Goal: Task Accomplishment & Management: Manage account settings

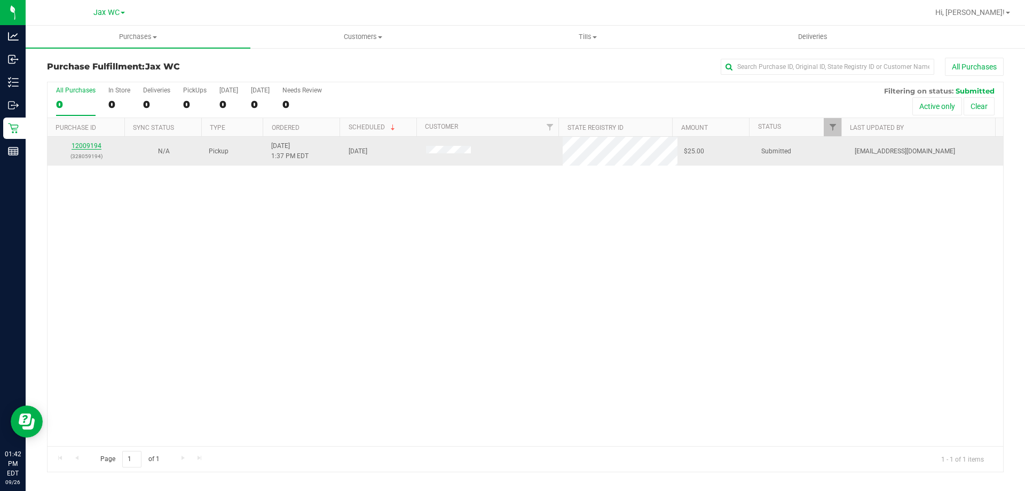
click at [99, 143] on link "12009194" at bounding box center [87, 145] width 30 height 7
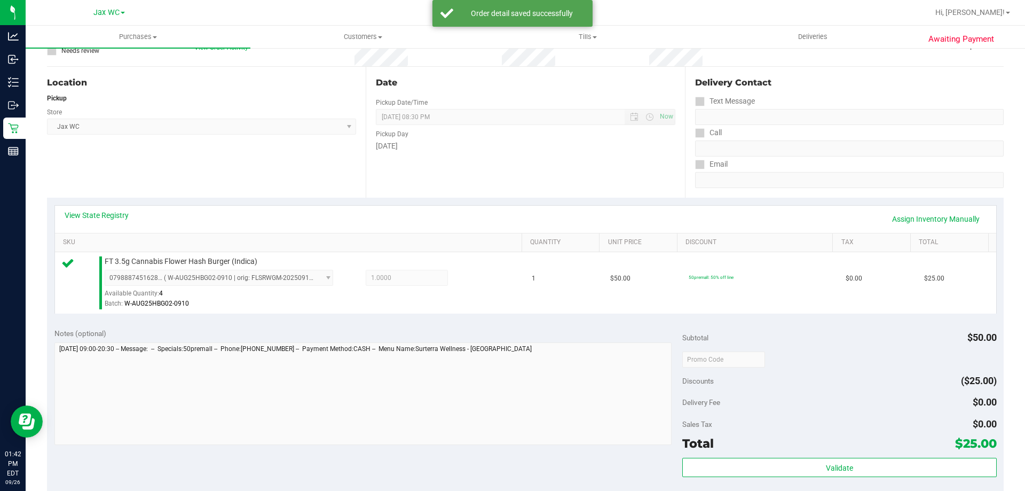
scroll to position [320, 0]
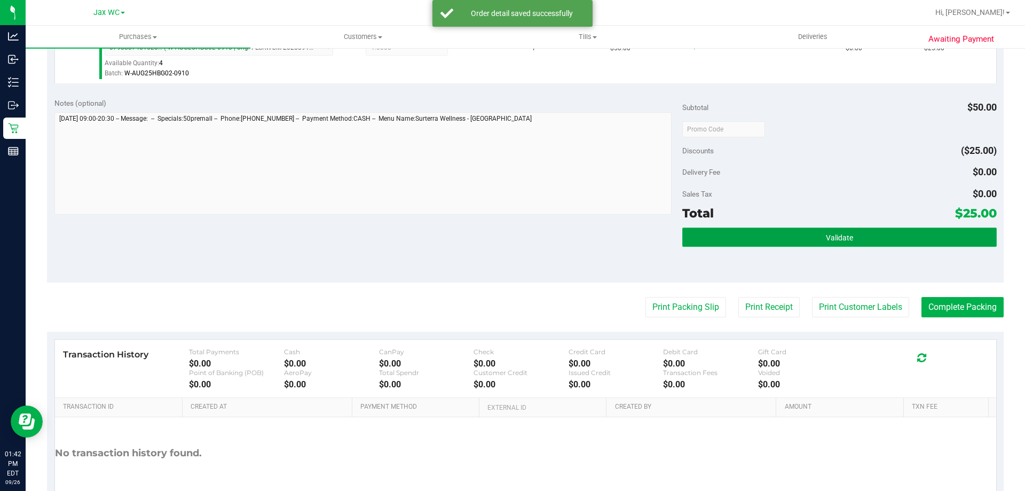
click at [758, 237] on button "Validate" at bounding box center [839, 236] width 314 height 19
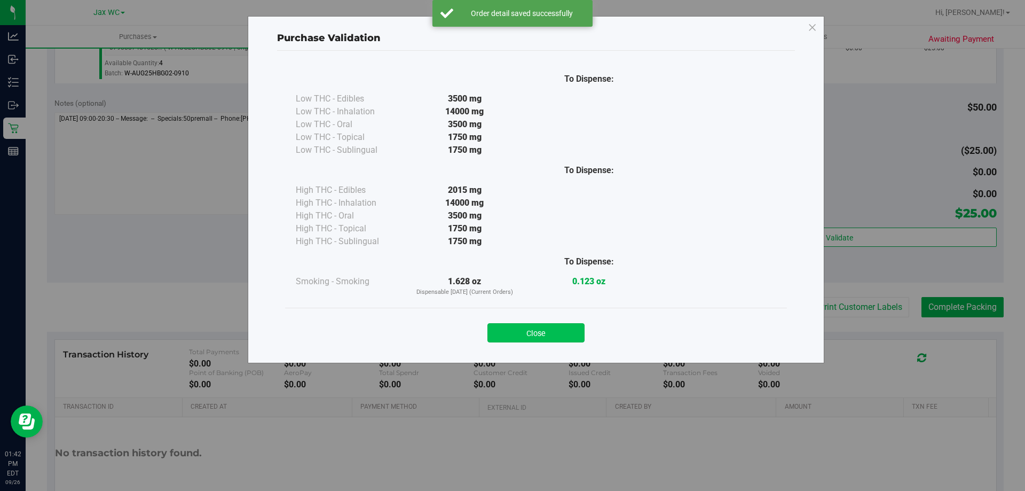
click at [541, 327] on button "Close" at bounding box center [536, 332] width 97 height 19
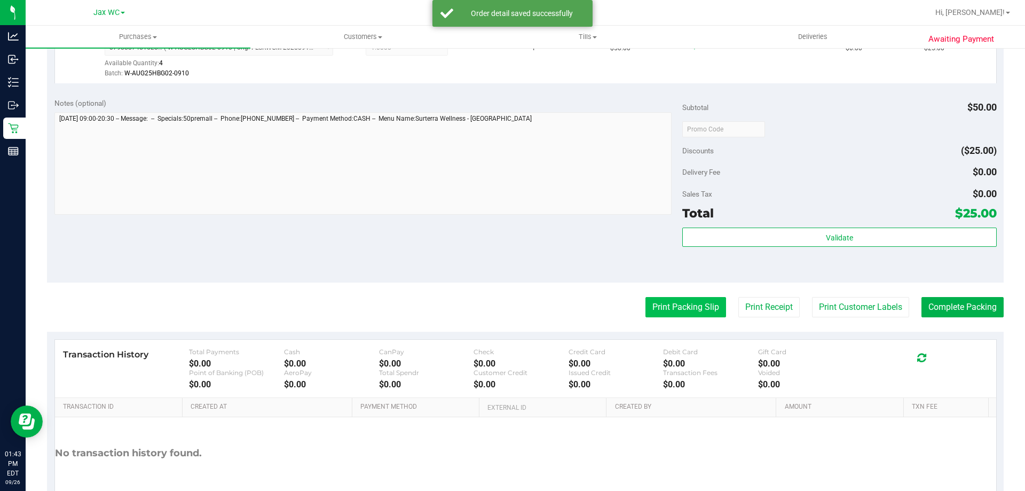
click at [698, 307] on button "Print Packing Slip" at bounding box center [686, 307] width 81 height 20
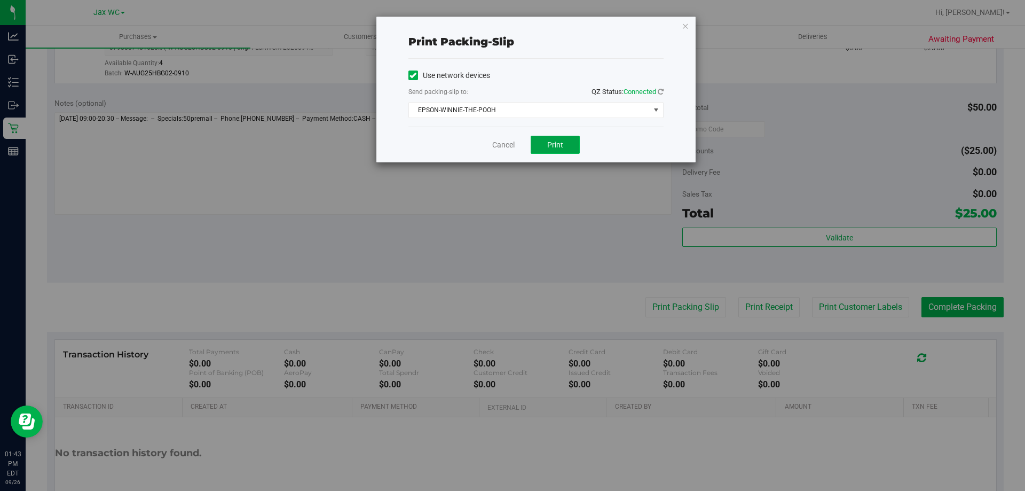
click at [551, 143] on span "Print" at bounding box center [555, 144] width 16 height 9
click at [500, 141] on link "Cancel" at bounding box center [503, 144] width 22 height 11
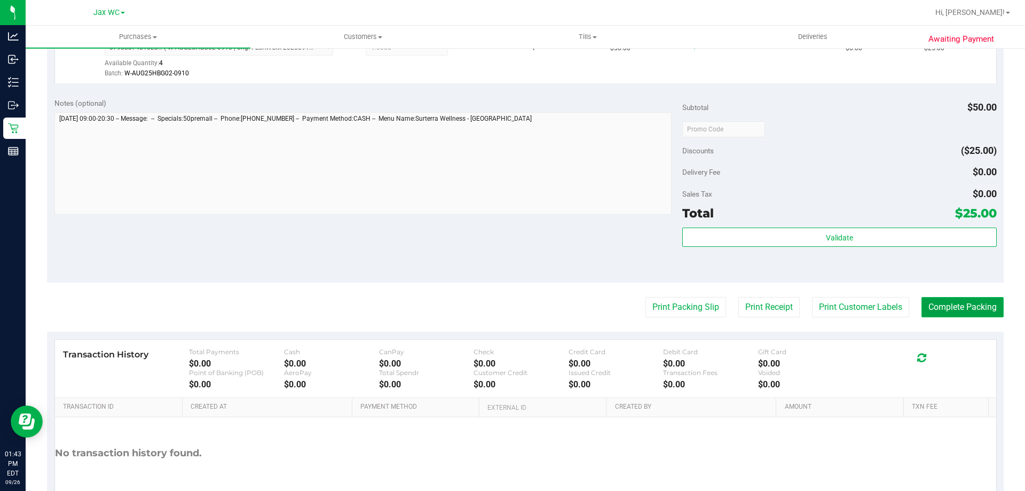
click at [980, 304] on button "Complete Packing" at bounding box center [963, 307] width 82 height 20
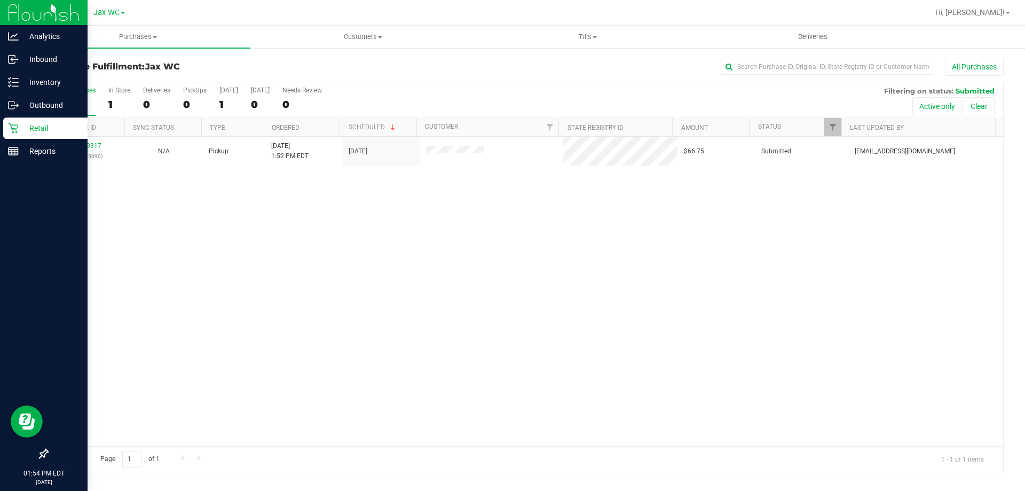
click at [9, 129] on icon at bounding box center [13, 128] width 11 height 11
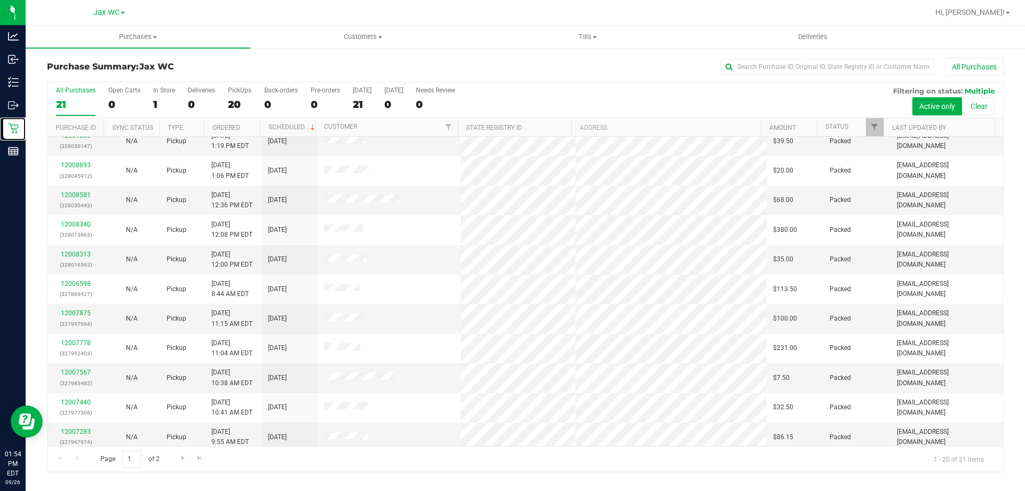
scroll to position [282, 0]
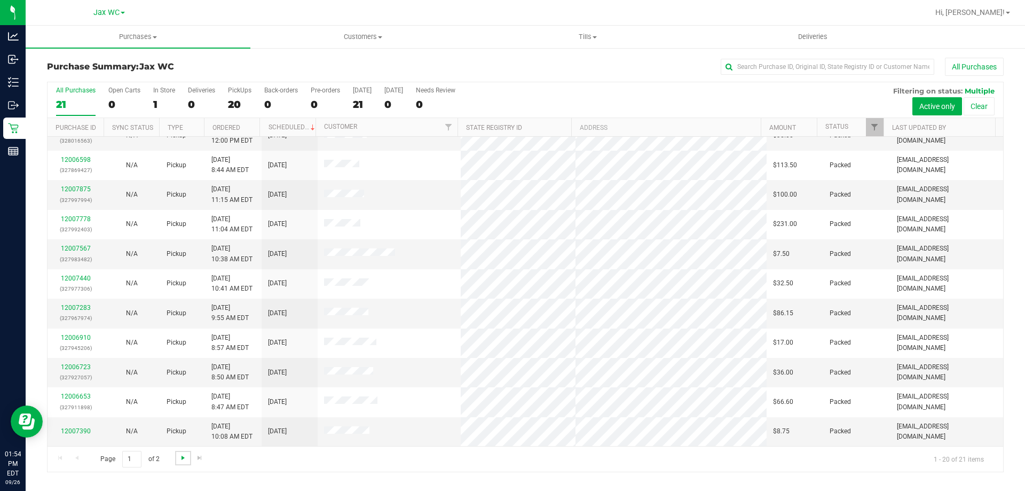
click at [181, 460] on span "Go to the next page" at bounding box center [183, 457] width 9 height 9
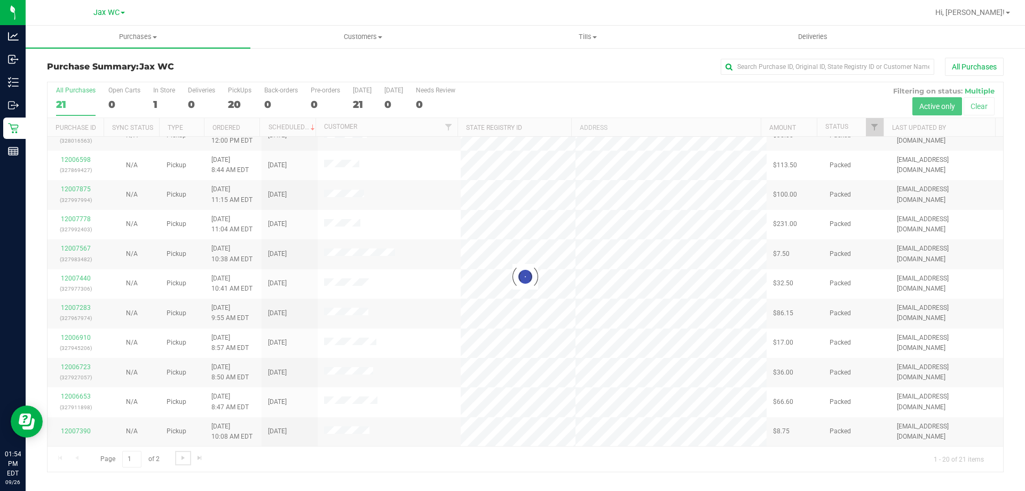
scroll to position [0, 0]
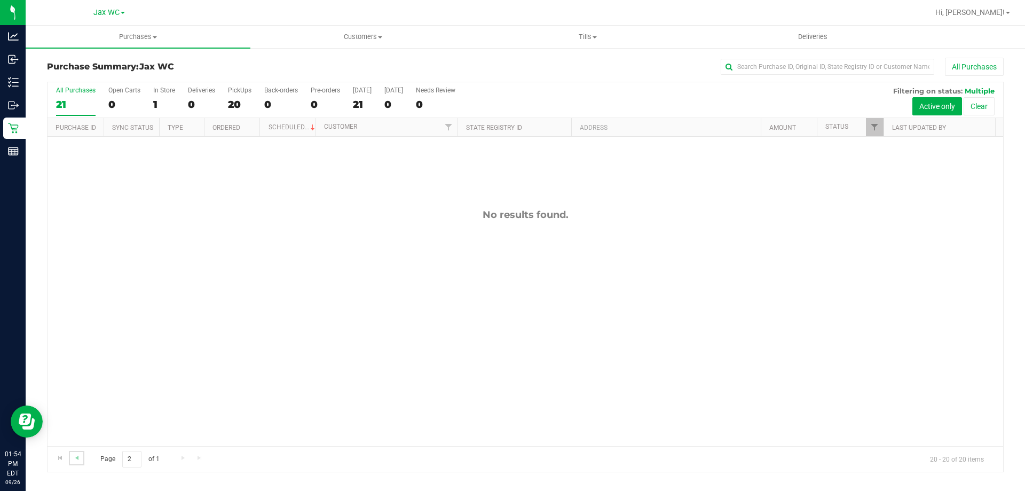
click at [82, 457] on link "Go to the previous page" at bounding box center [76, 458] width 15 height 14
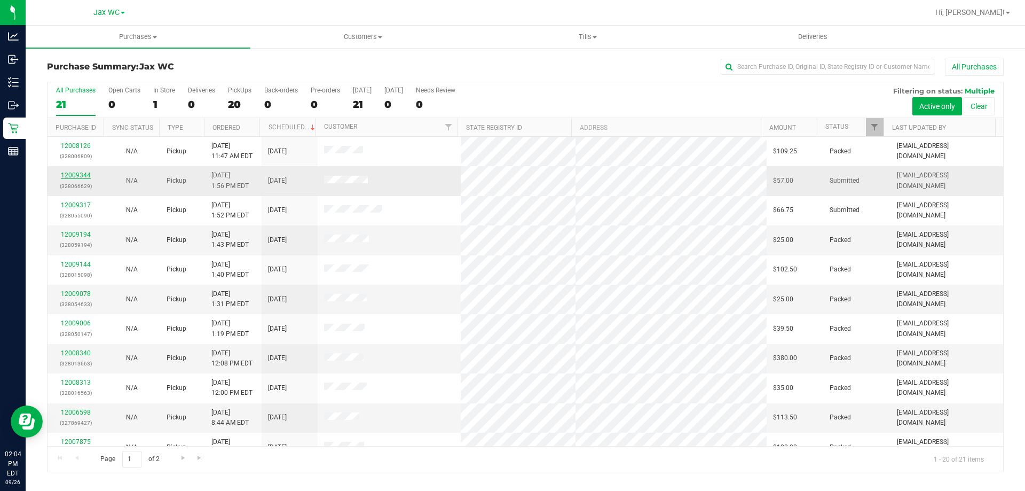
click at [76, 176] on link "12009344" at bounding box center [76, 174] width 30 height 7
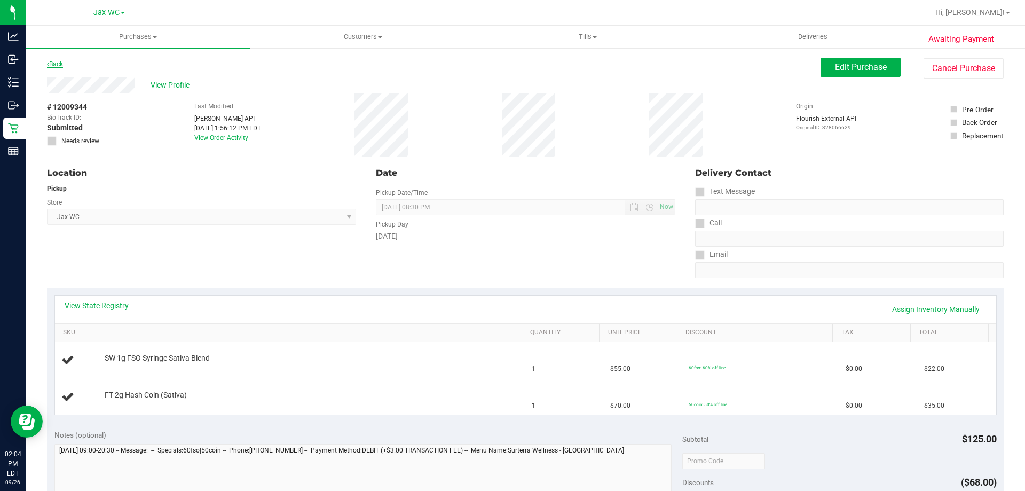
click at [60, 64] on link "Back" at bounding box center [55, 63] width 16 height 7
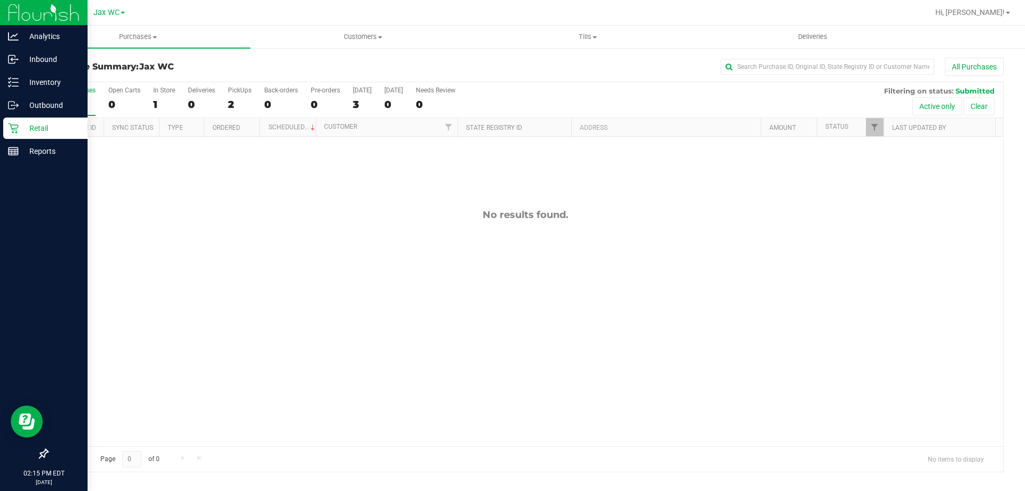
click at [32, 129] on p "Retail" at bounding box center [51, 128] width 64 height 13
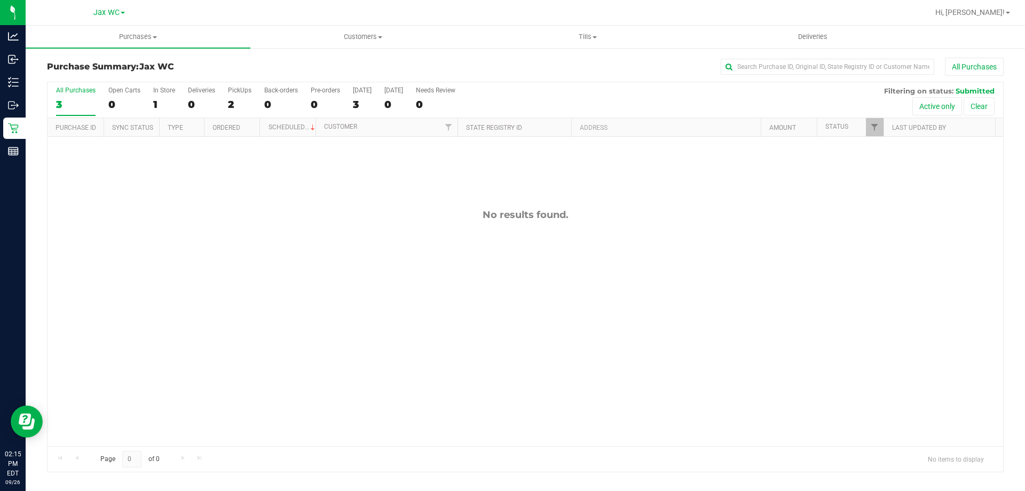
click at [222, 51] on div "Purchase Summary: Jax WC All Purchases All Purchases 3 Open Carts 0 In Store 1 …" at bounding box center [526, 265] width 1000 height 436
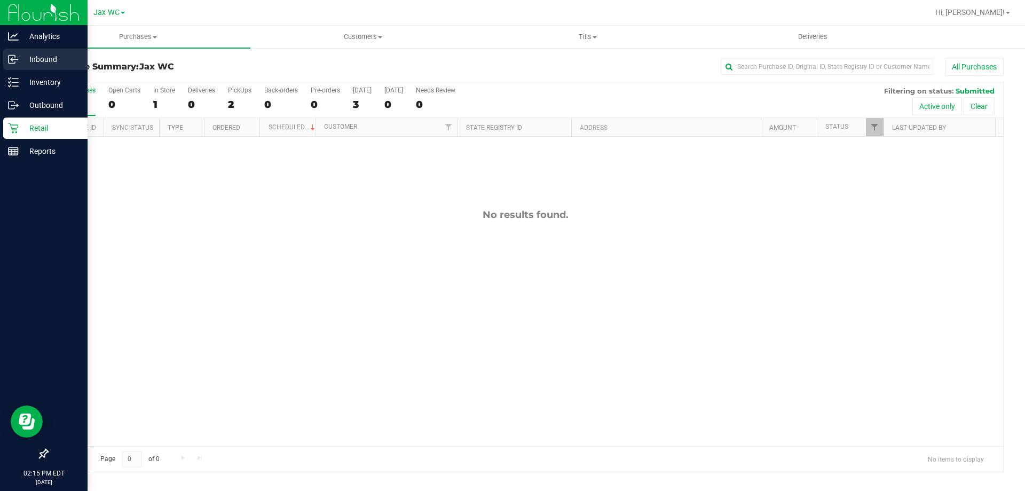
click at [41, 53] on p "Inbound" at bounding box center [51, 59] width 64 height 13
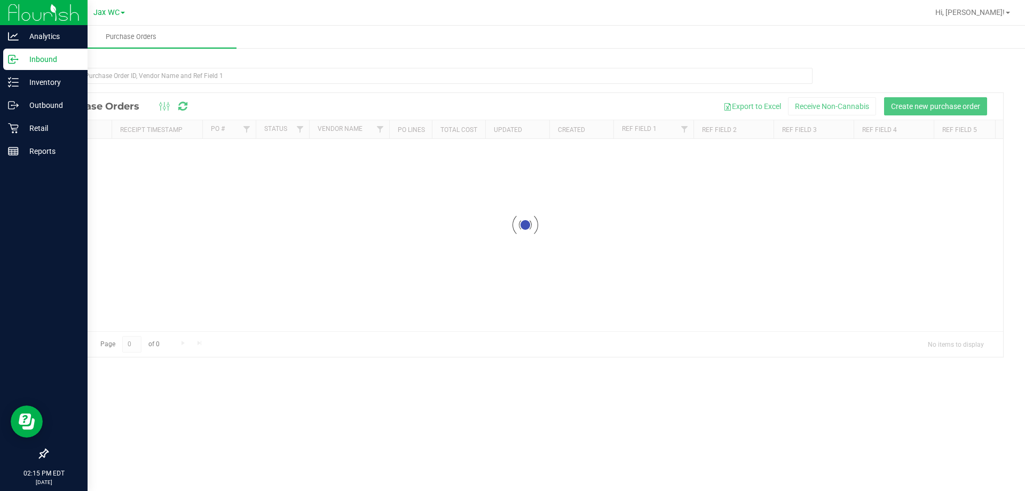
click at [51, 125] on p "Retail" at bounding box center [51, 128] width 64 height 13
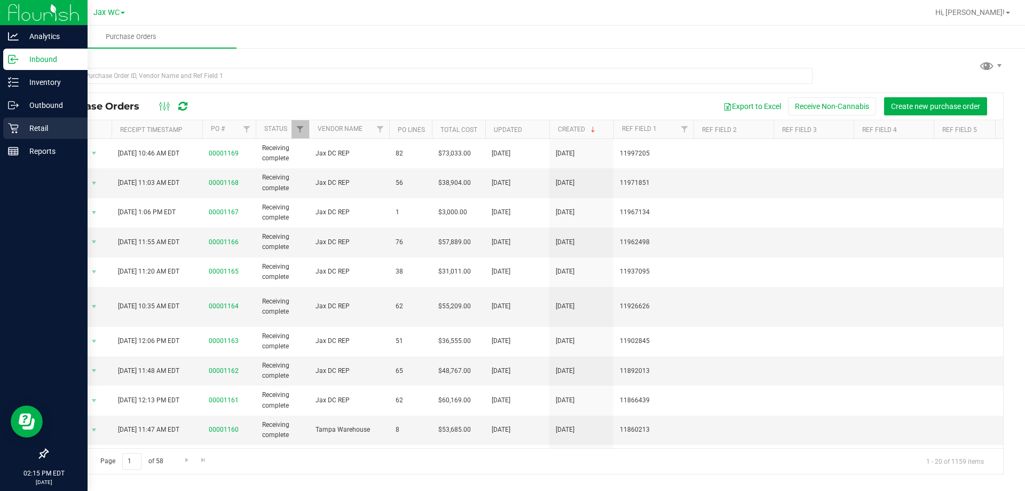
click at [34, 119] on div "Retail" at bounding box center [45, 127] width 84 height 21
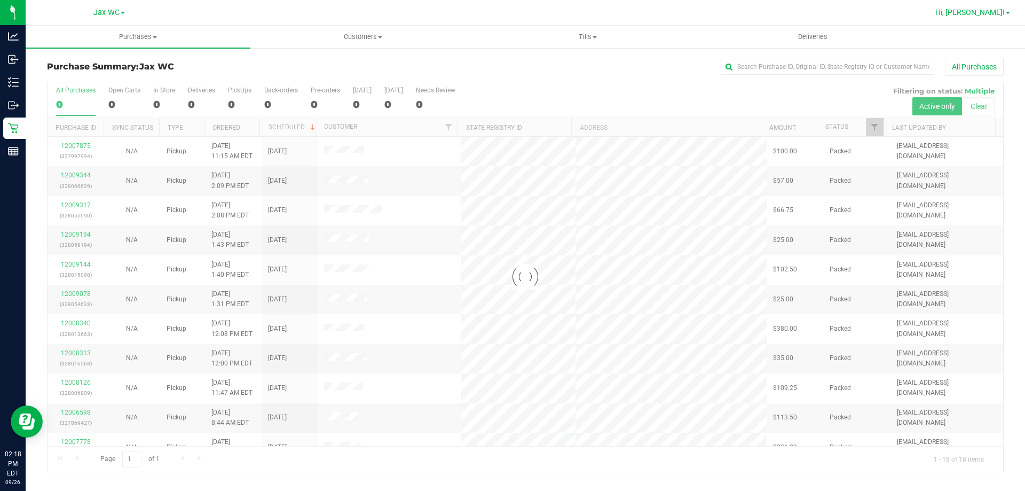
click at [1000, 15] on span "Hi, [PERSON_NAME]!" at bounding box center [970, 12] width 69 height 9
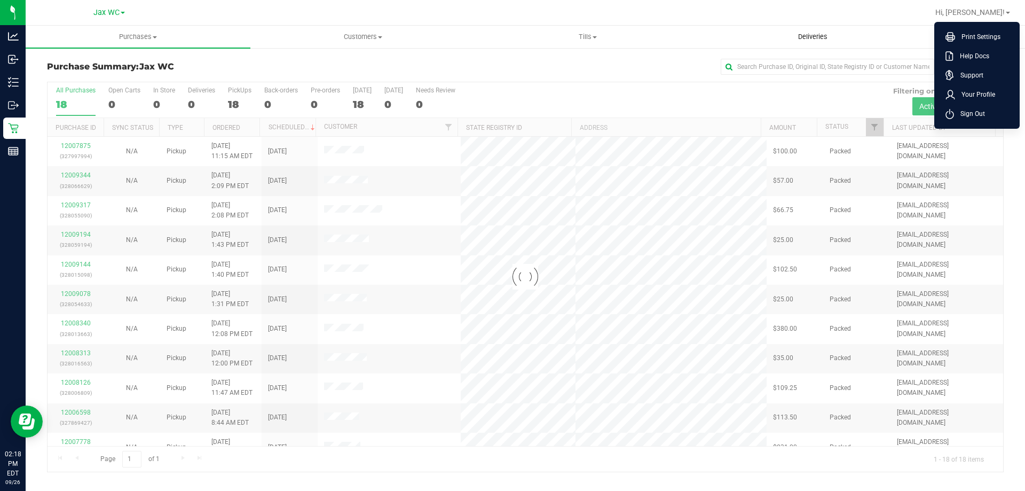
click at [710, 42] on uib-tab-heading "Deliveries" at bounding box center [813, 36] width 224 height 21
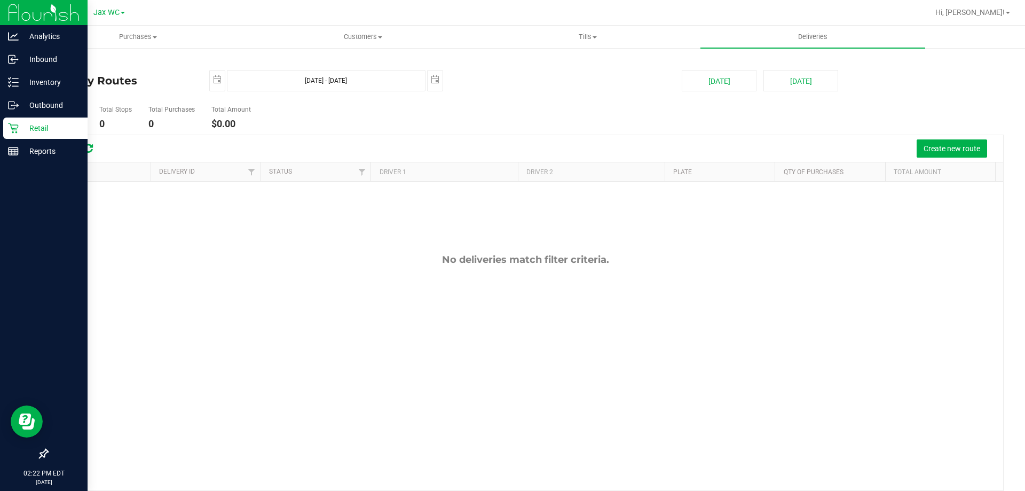
click at [22, 132] on p "Retail" at bounding box center [51, 128] width 64 height 13
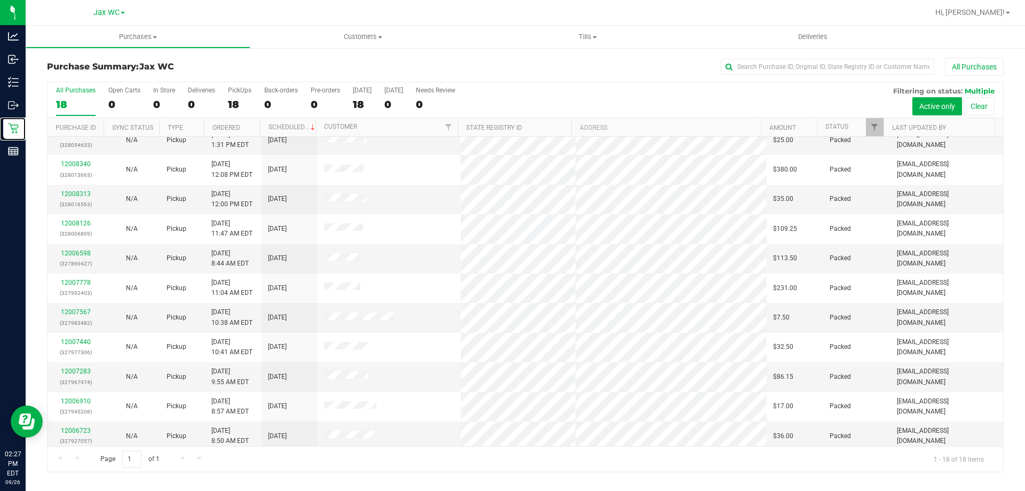
scroll to position [223, 0]
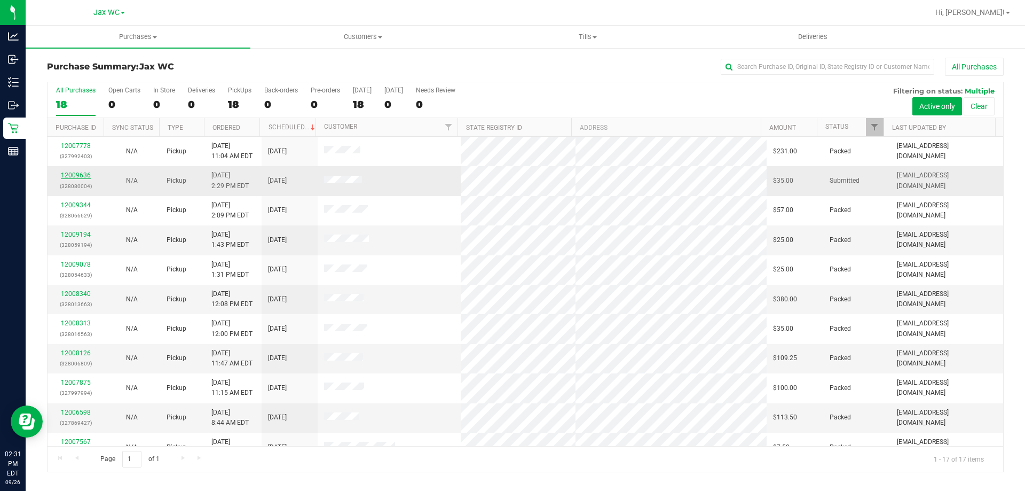
click at [76, 171] on link "12009636" at bounding box center [76, 174] width 30 height 7
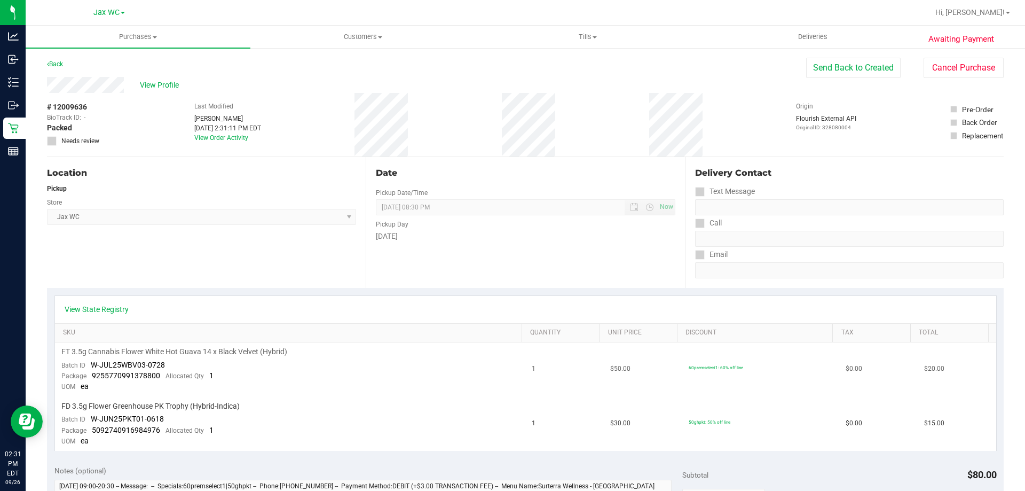
scroll to position [107, 0]
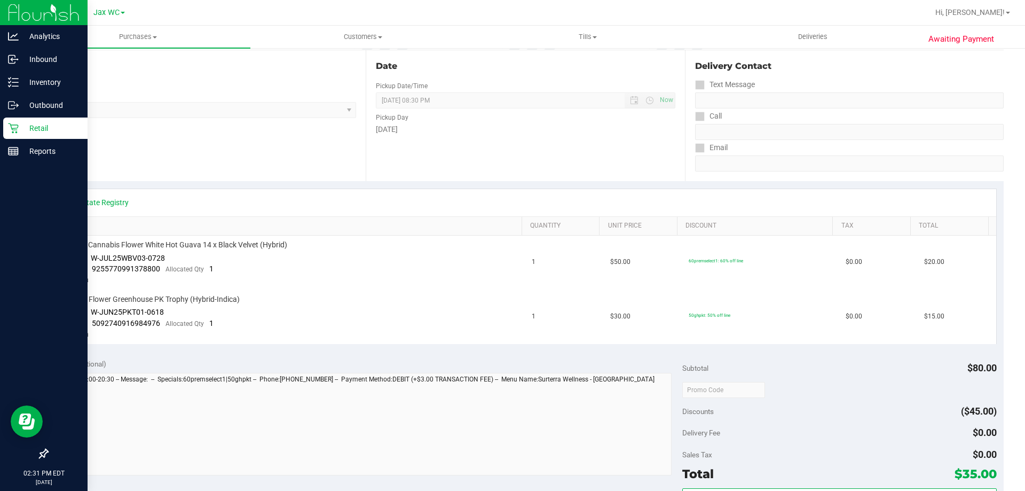
click at [12, 131] on icon at bounding box center [13, 128] width 11 height 11
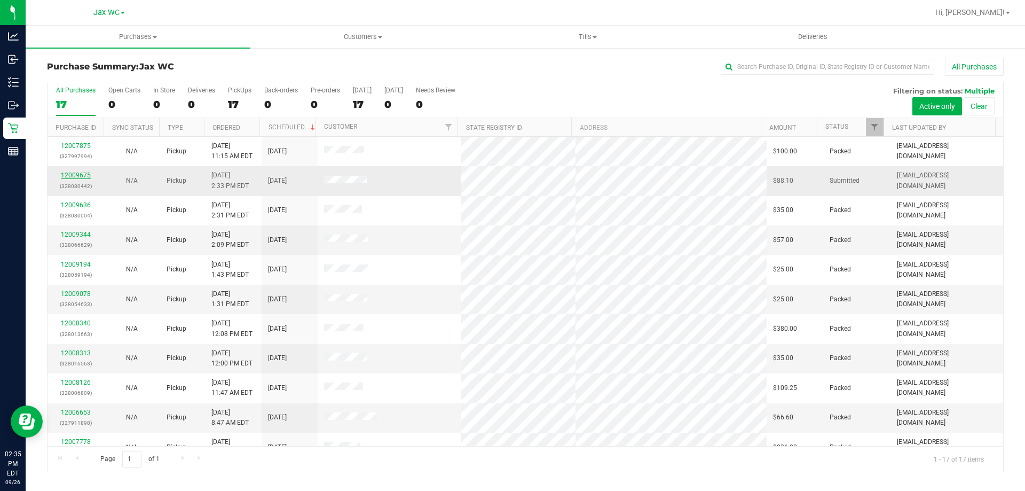
click at [74, 174] on link "12009675" at bounding box center [76, 174] width 30 height 7
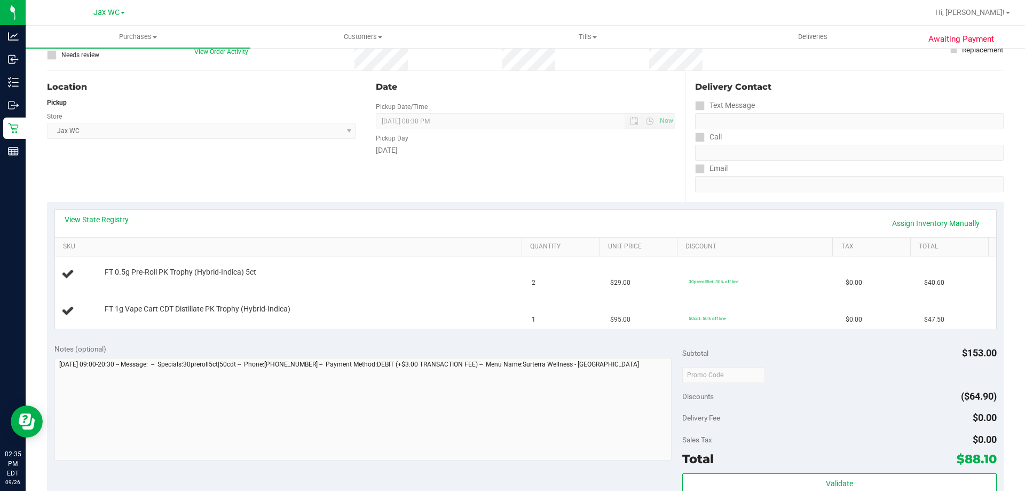
scroll to position [107, 0]
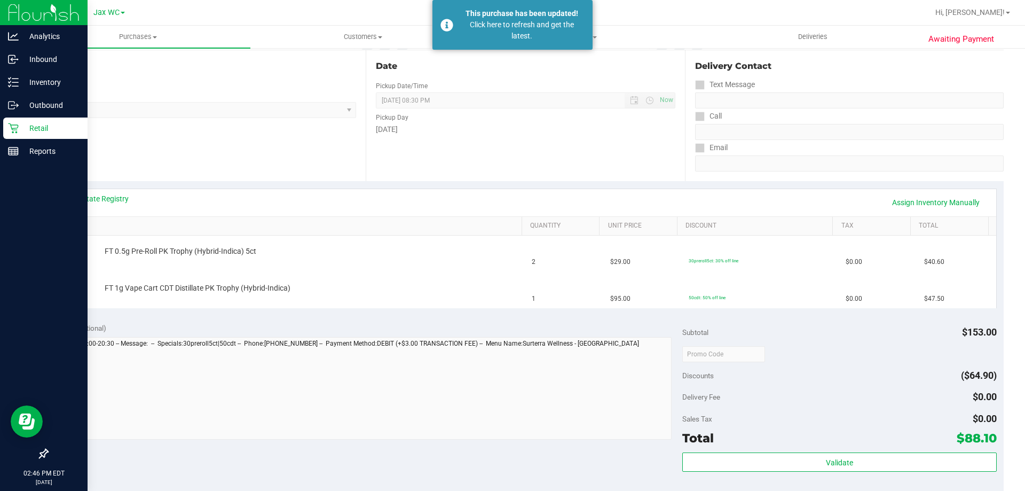
click at [37, 132] on p "Retail" at bounding box center [51, 128] width 64 height 13
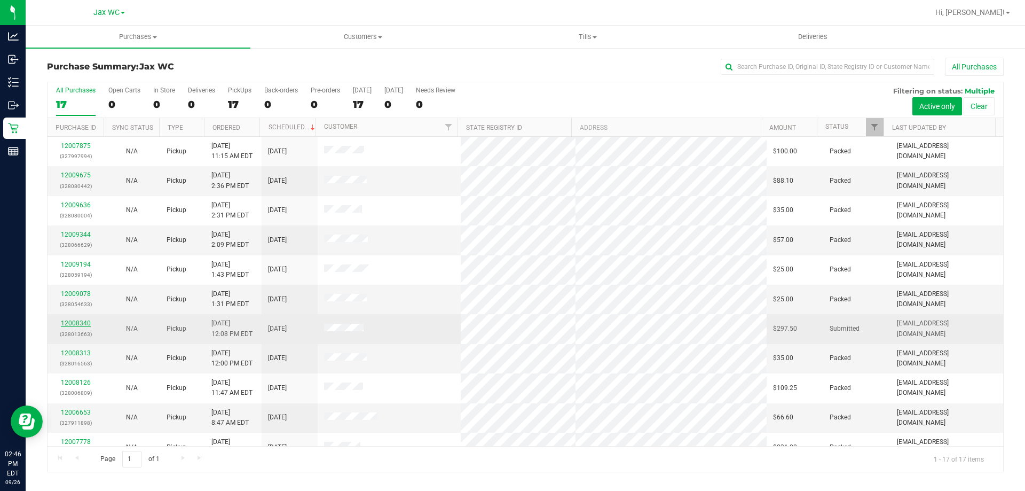
click at [87, 325] on link "12008340" at bounding box center [76, 322] width 30 height 7
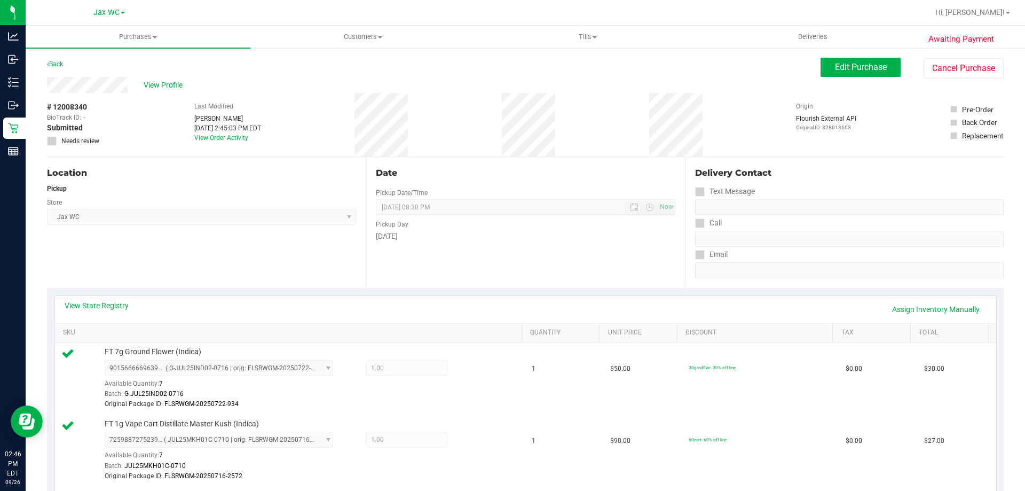
scroll to position [641, 0]
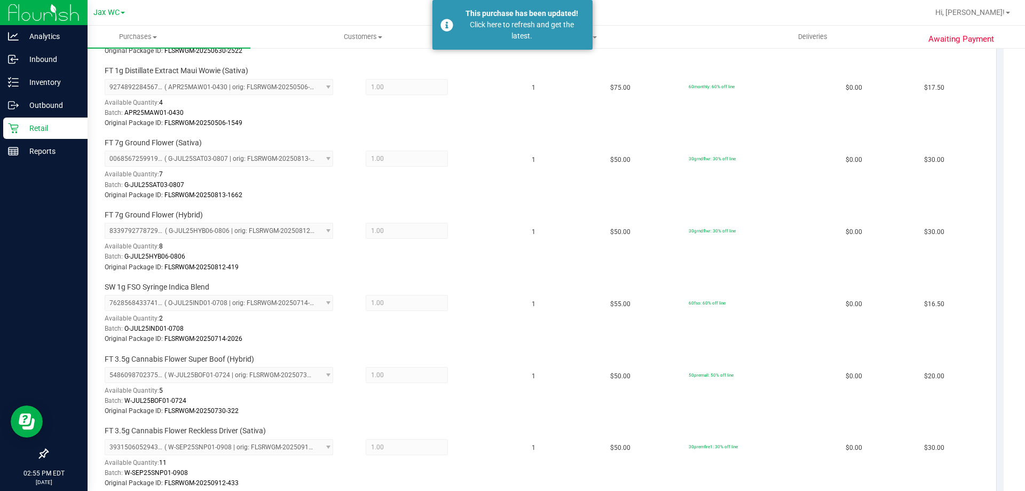
click at [18, 123] on icon at bounding box center [13, 128] width 11 height 11
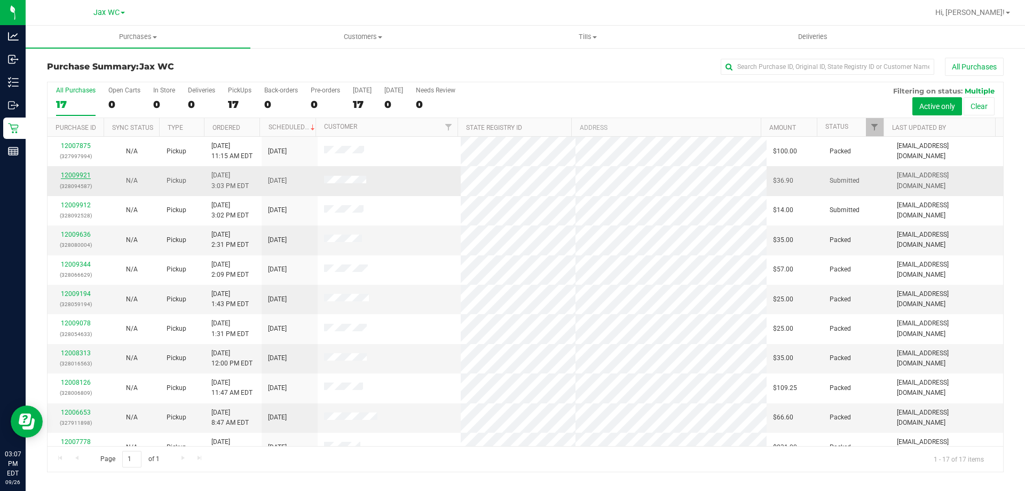
click at [72, 175] on link "12009921" at bounding box center [76, 174] width 30 height 7
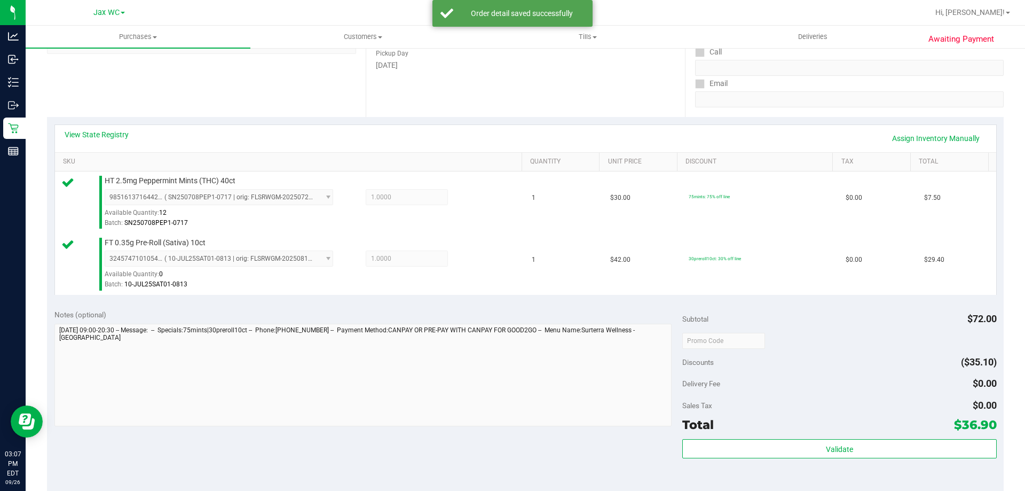
scroll to position [214, 0]
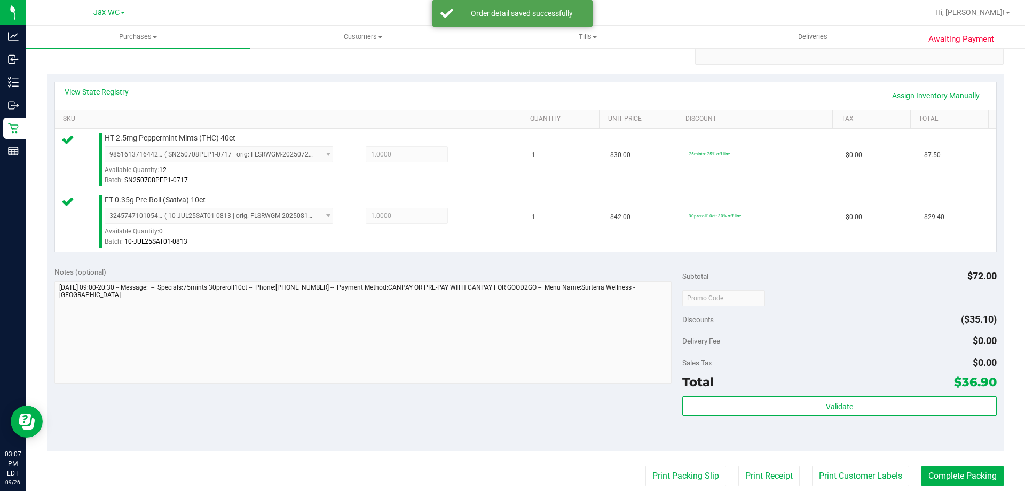
click at [826, 395] on div "Subtotal $72.00 Discounts ($35.10) Delivery Fee $0.00 Sales Tax $0.00 Total $36…" at bounding box center [839, 355] width 314 height 178
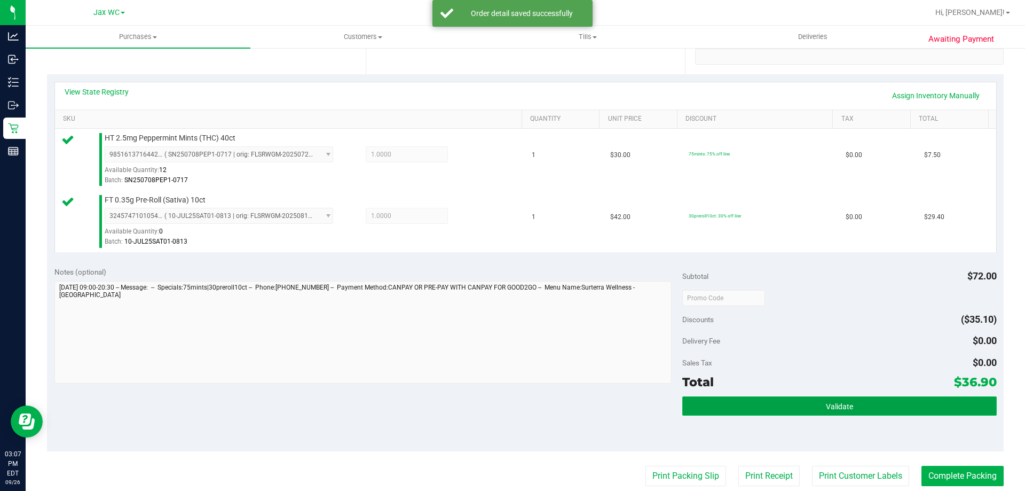
click at [826, 407] on span "Validate" at bounding box center [839, 406] width 27 height 9
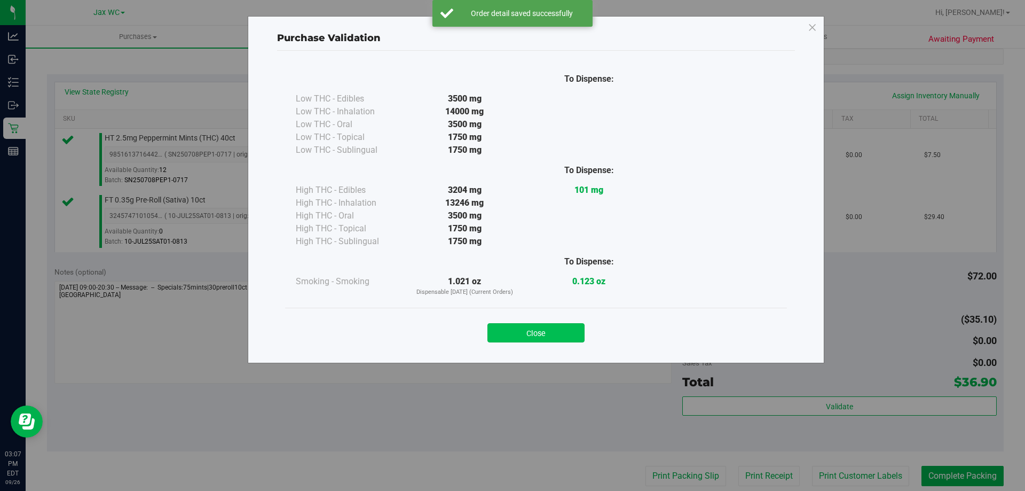
click at [580, 328] on button "Close" at bounding box center [536, 332] width 97 height 19
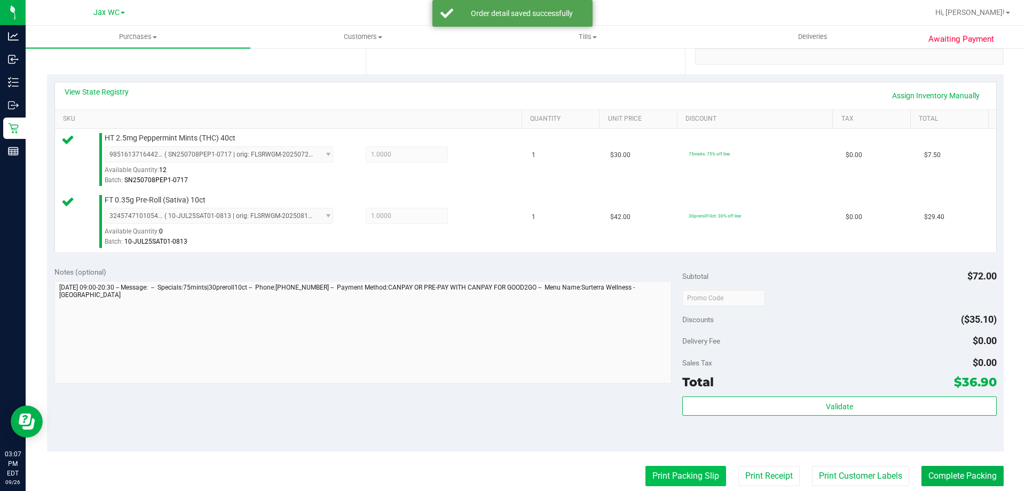
click at [664, 474] on button "Print Packing Slip" at bounding box center [686, 476] width 81 height 20
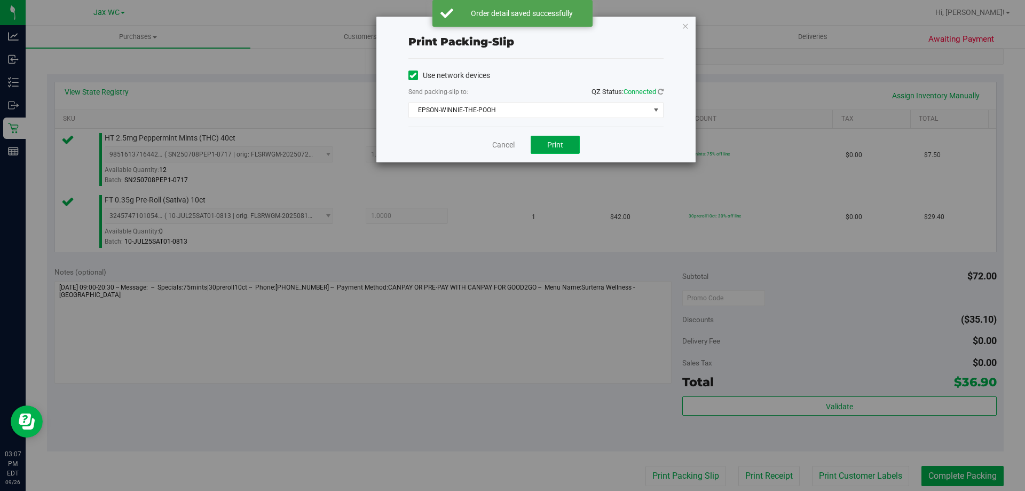
click at [557, 149] on button "Print" at bounding box center [555, 145] width 49 height 18
click at [684, 28] on icon "button" at bounding box center [685, 25] width 7 height 13
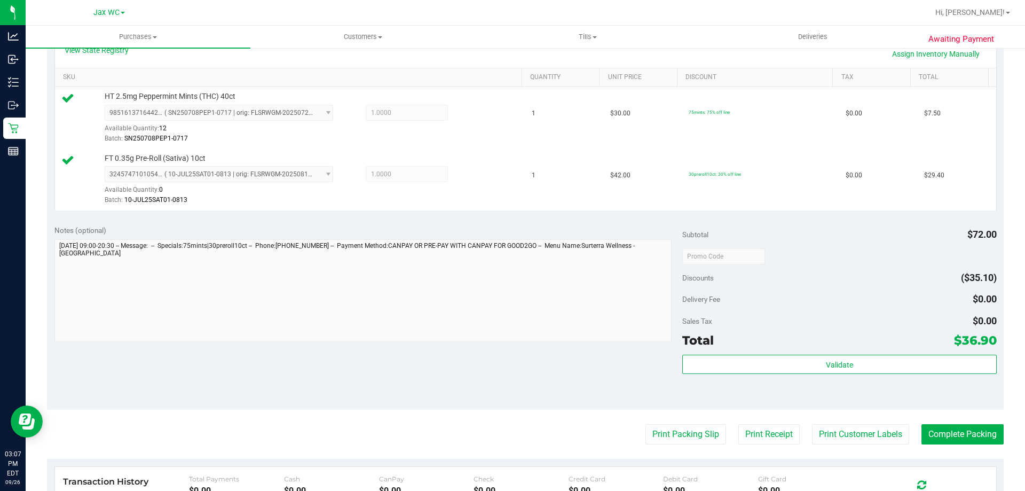
scroll to position [427, 0]
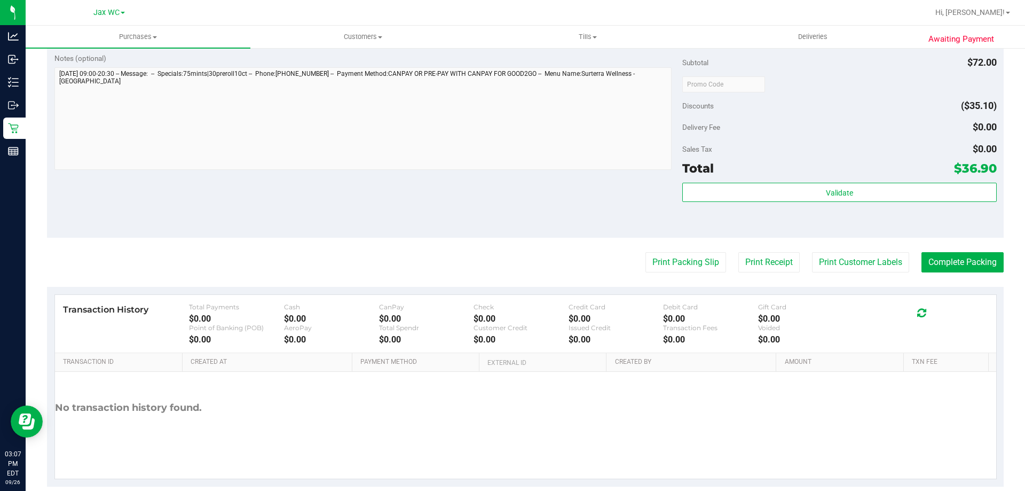
click at [854, 209] on div "Validate" at bounding box center [839, 207] width 314 height 48
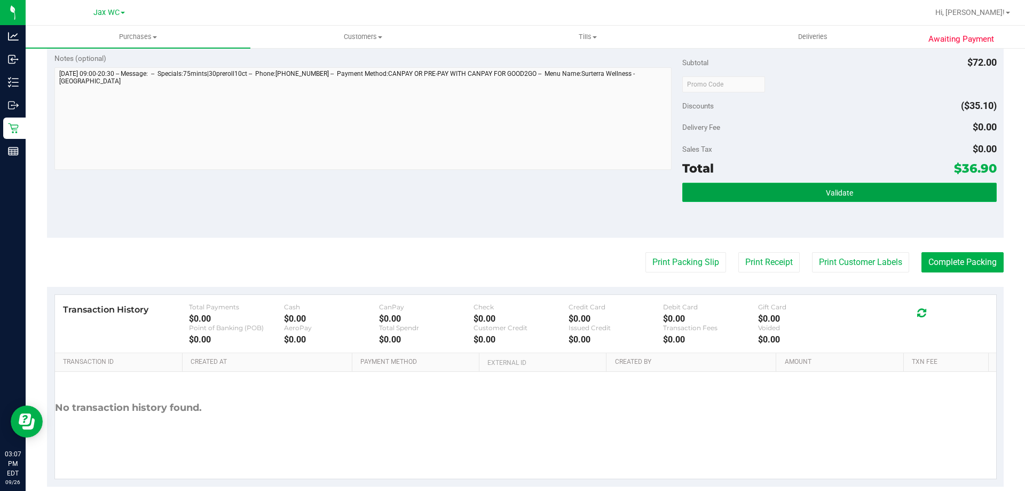
click at [852, 194] on button "Validate" at bounding box center [839, 192] width 314 height 19
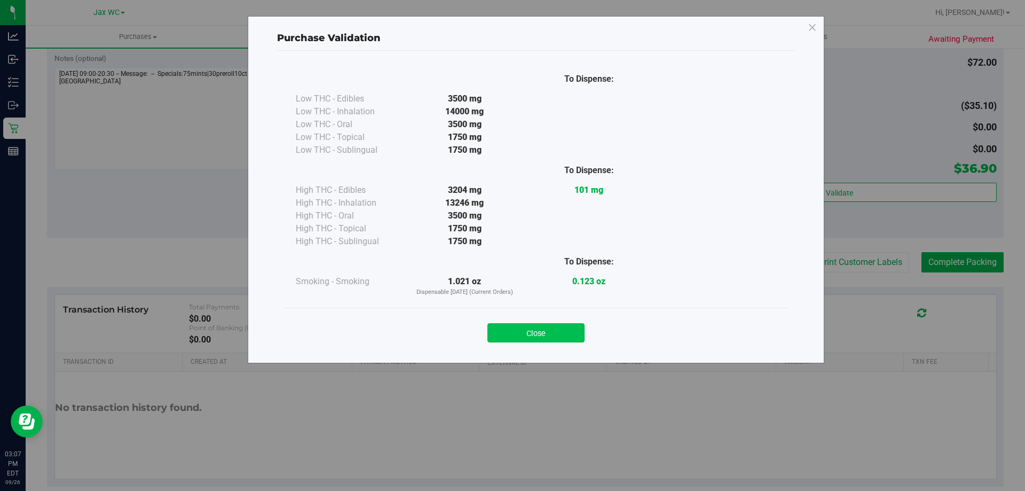
click at [553, 331] on button "Close" at bounding box center [536, 332] width 97 height 19
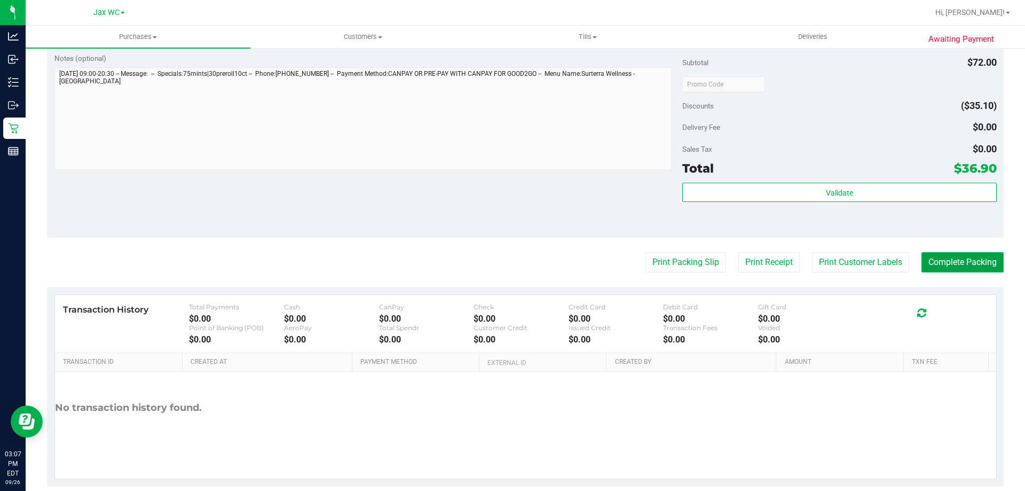
click at [935, 256] on button "Complete Packing" at bounding box center [963, 262] width 82 height 20
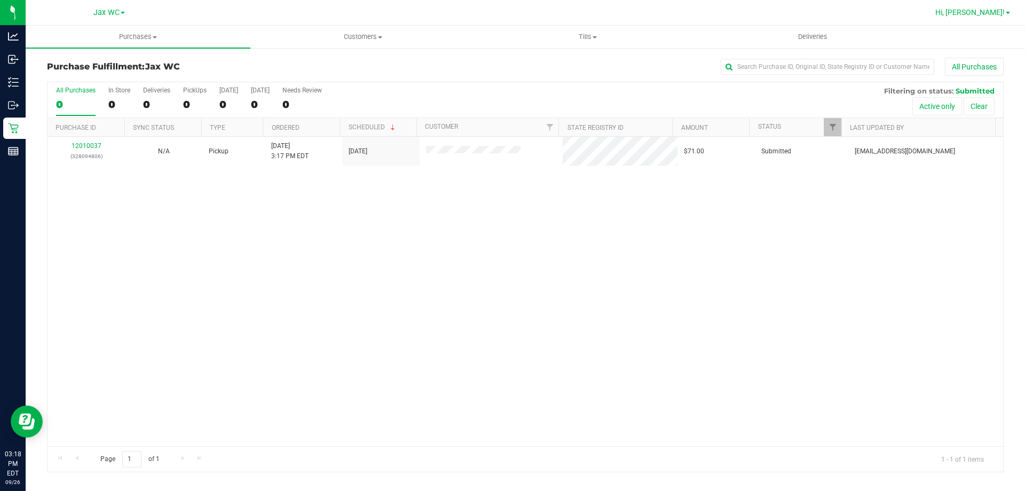
click at [990, 17] on span "Hi, [PERSON_NAME]!" at bounding box center [970, 12] width 69 height 9
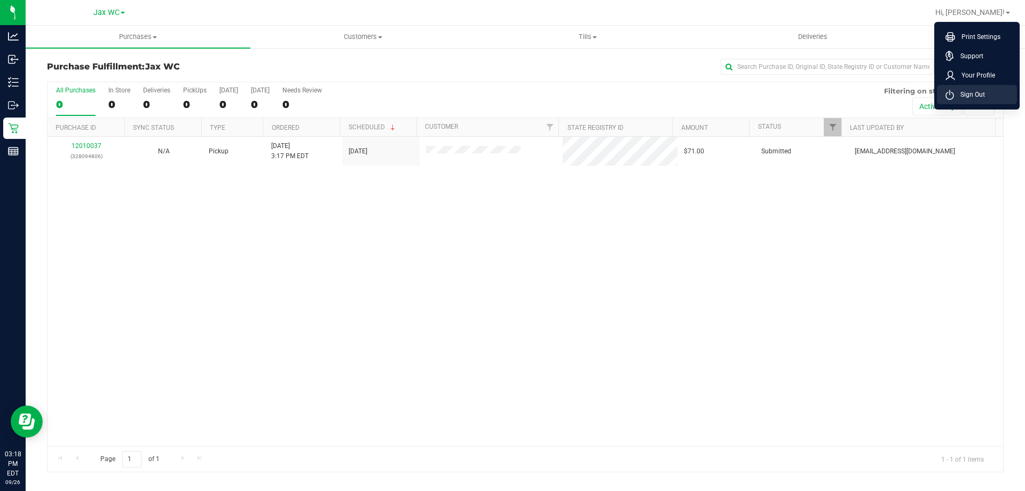
click at [976, 93] on span "Sign Out" at bounding box center [969, 94] width 31 height 11
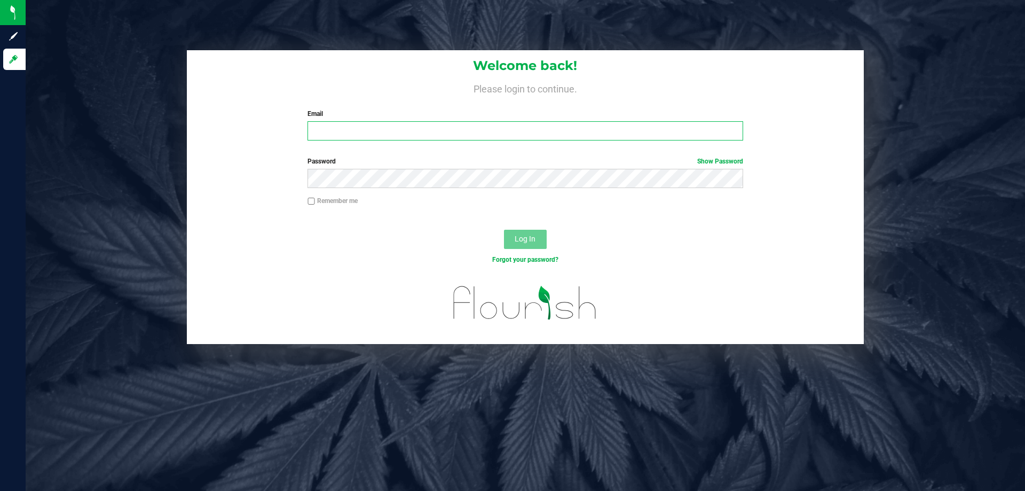
click at [449, 130] on input "Email" at bounding box center [525, 130] width 435 height 19
type input "[EMAIL_ADDRESS][DOMAIN_NAME]"
click at [504, 230] on button "Log In" at bounding box center [525, 239] width 43 height 19
